Goal: Navigation & Orientation: Find specific page/section

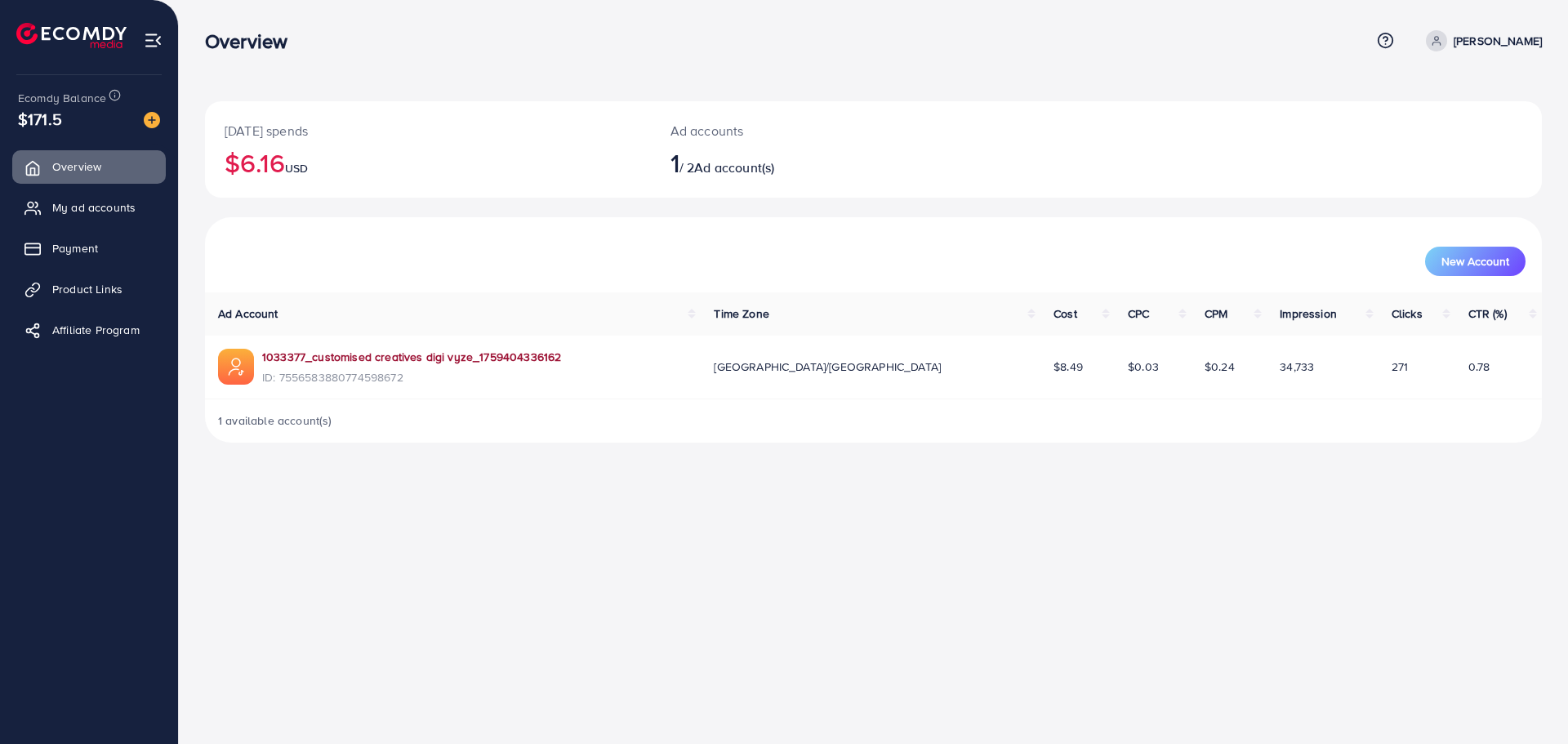
click at [402, 358] on link "1033377_customised creatives digi vyze_1759404336162" at bounding box center [411, 356] width 299 height 16
click at [117, 247] on link "Payment" at bounding box center [89, 248] width 153 height 33
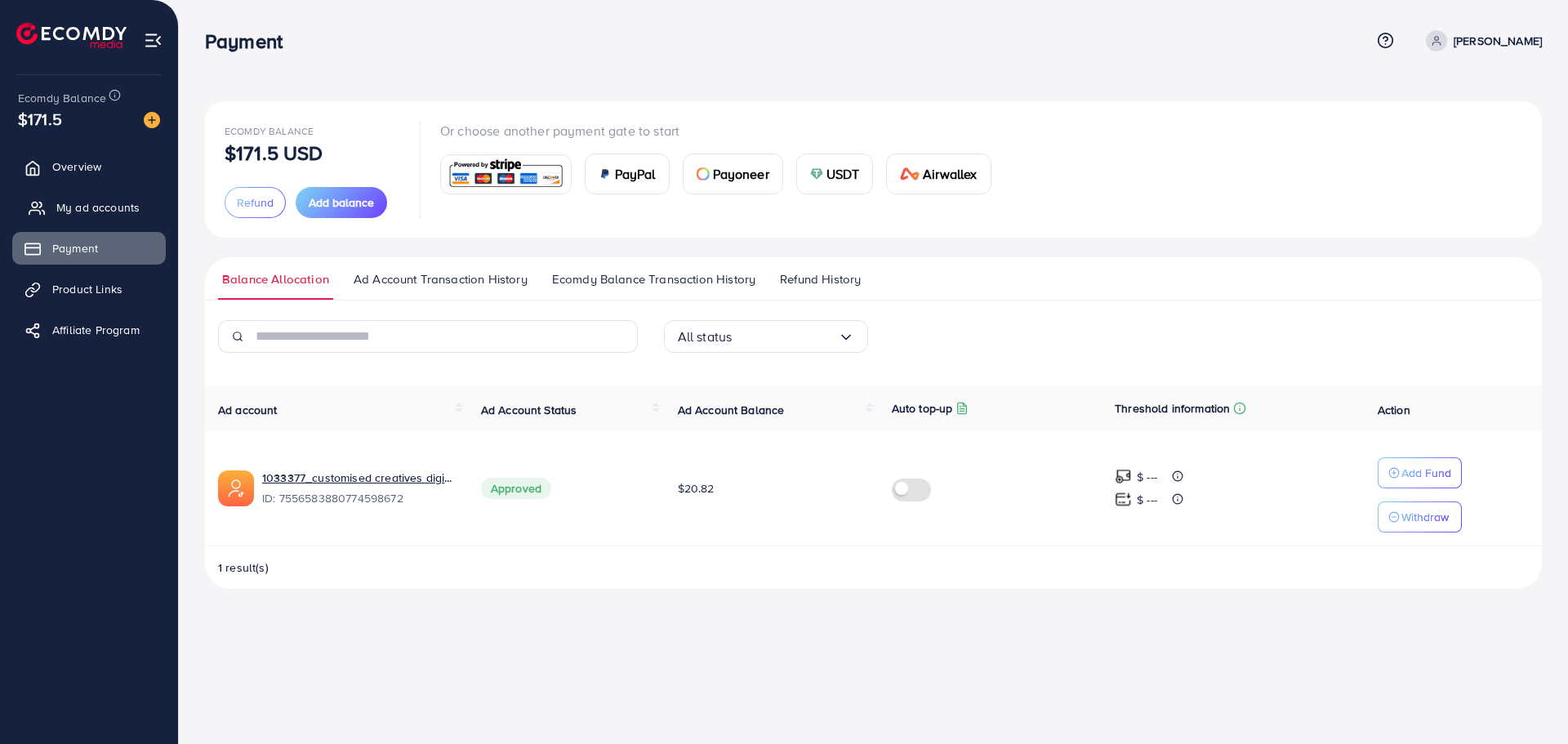
click at [88, 205] on span "My ad accounts" at bounding box center [98, 207] width 83 height 16
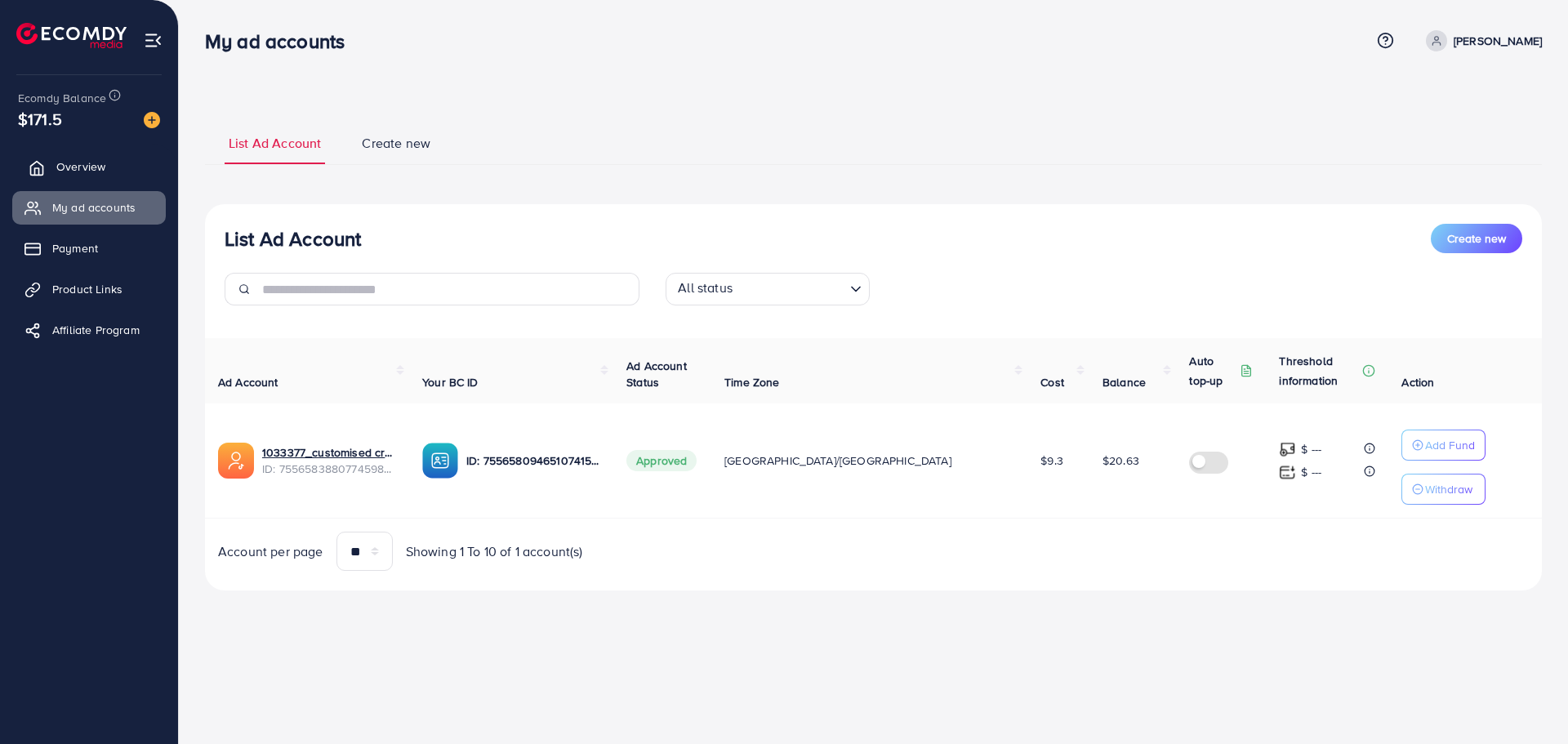
click at [118, 171] on link "Overview" at bounding box center [89, 167] width 153 height 33
